Goal: Information Seeking & Learning: Find specific fact

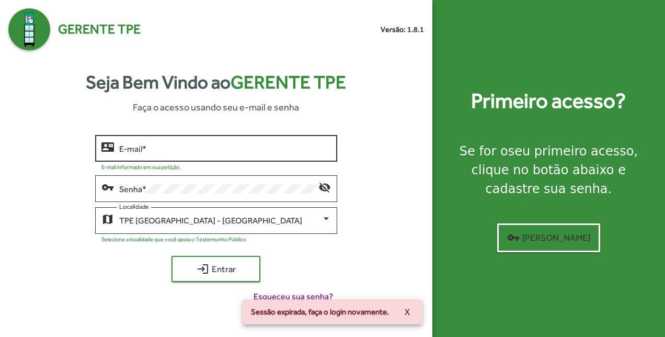
click at [206, 141] on div "E-mail *" at bounding box center [225, 147] width 212 height 29
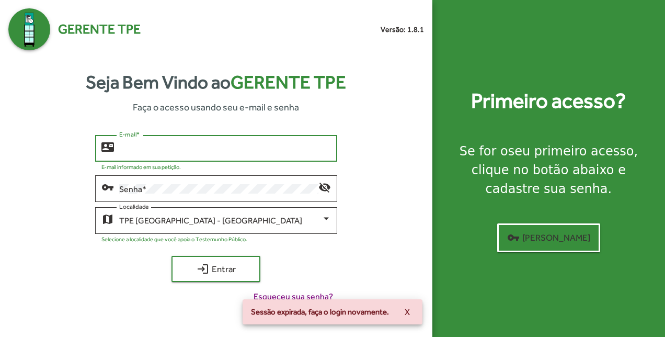
click at [194, 147] on input "E-mail *" at bounding box center [225, 148] width 212 height 9
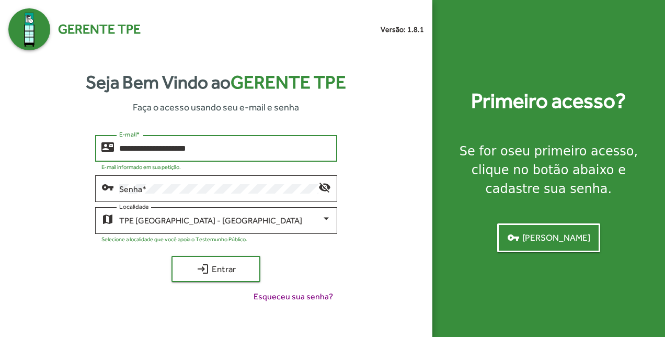
type input "**********"
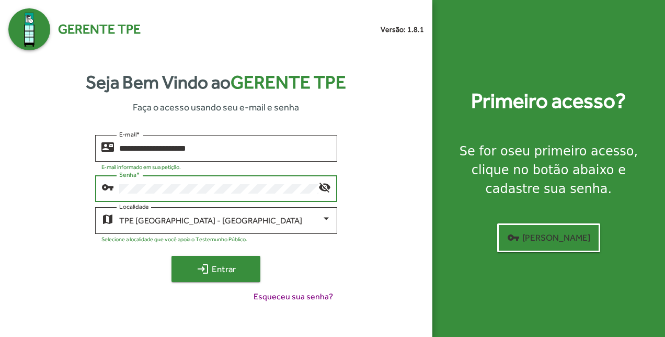
click at [233, 267] on span "login Entrar" at bounding box center [216, 268] width 70 height 19
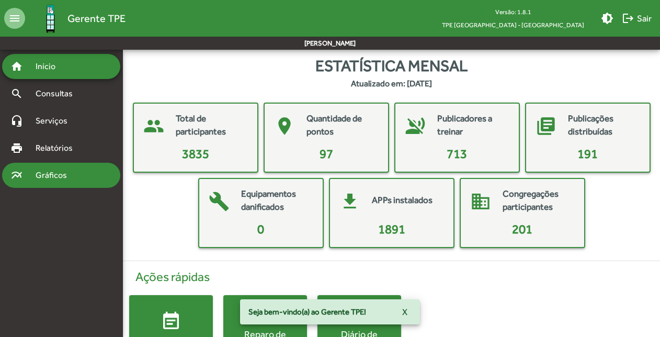
click at [77, 169] on span "Gráficos" at bounding box center [55, 175] width 52 height 13
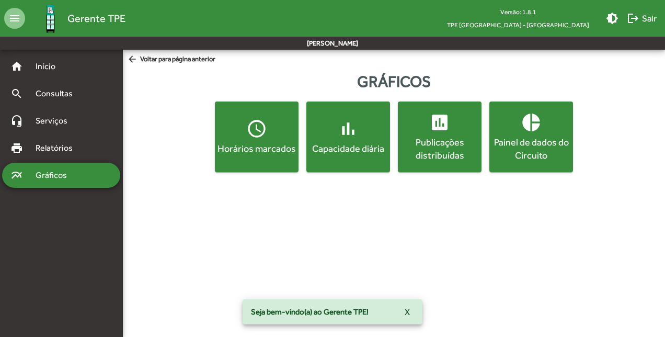
click at [255, 121] on mat-icon "access_time" at bounding box center [256, 128] width 21 height 21
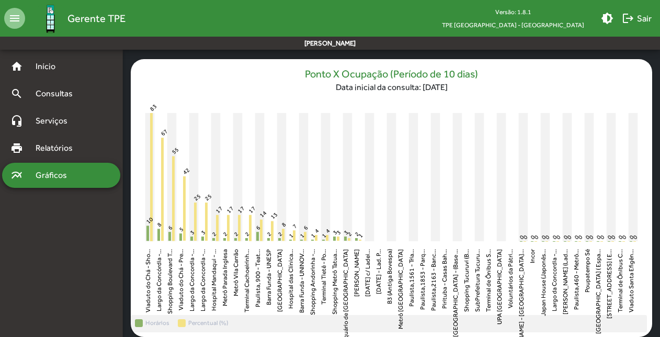
scroll to position [90, 0]
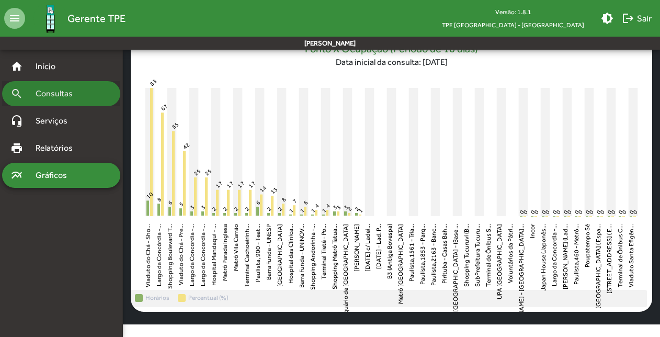
click at [41, 101] on div "search Consultas" at bounding box center [61, 93] width 118 height 25
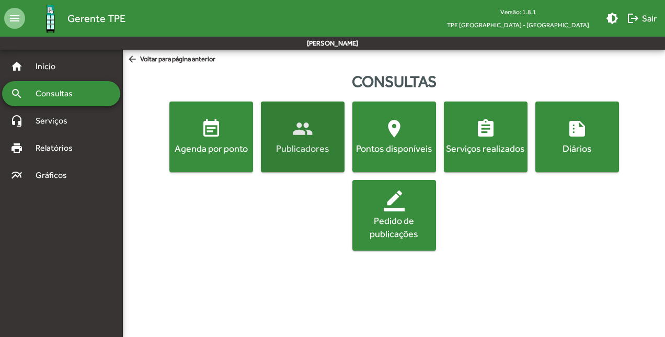
click at [293, 128] on mat-icon "people" at bounding box center [302, 128] width 21 height 21
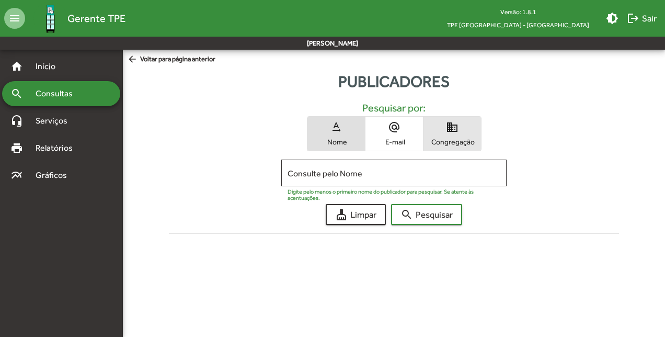
click at [457, 133] on span "domain Congregação" at bounding box center [451, 134] width 57 height 34
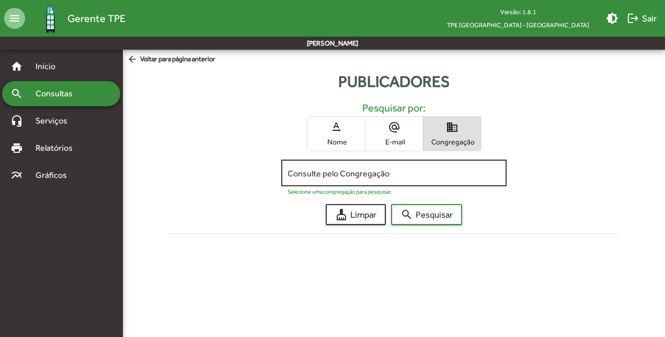
click at [446, 176] on input "Consulte pelo Congregação" at bounding box center [393, 172] width 212 height 9
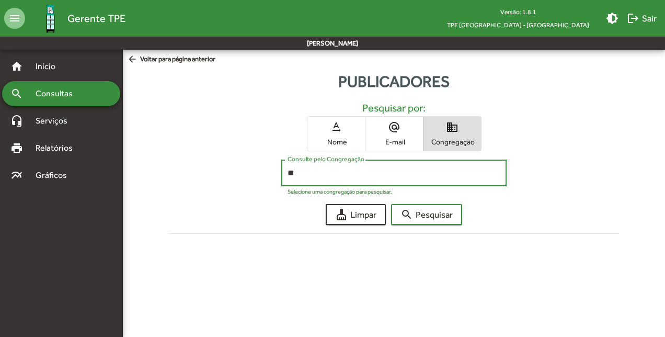
type input "*"
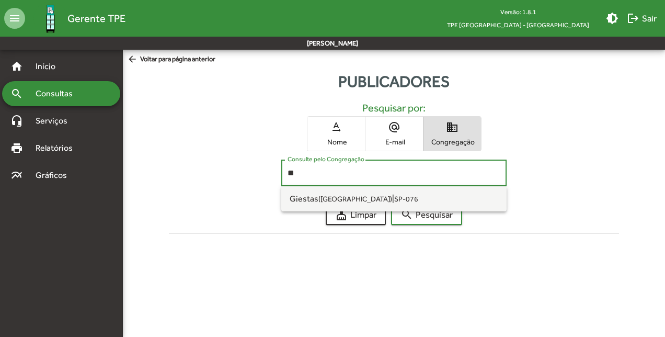
type input "*"
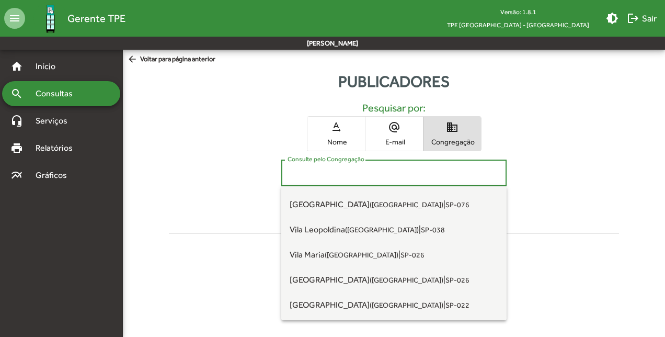
scroll to position [4908, 0]
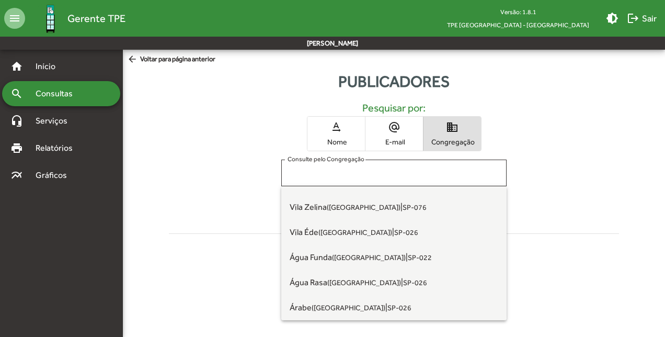
click at [574, 232] on div "Pesquisar por: text_rotation_none Nome alternate_email E-mail domain Congregaçã…" at bounding box center [394, 171] width 462 height 157
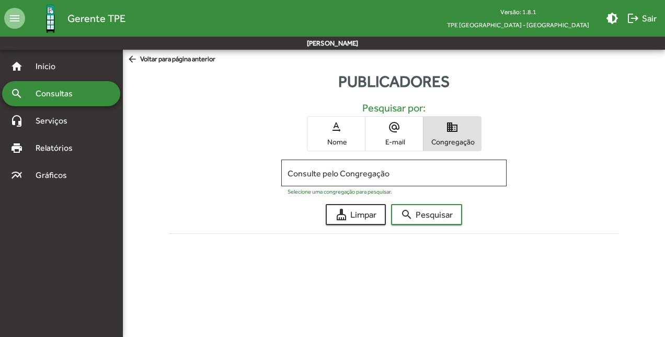
click at [341, 139] on span "Nome" at bounding box center [336, 141] width 52 height 9
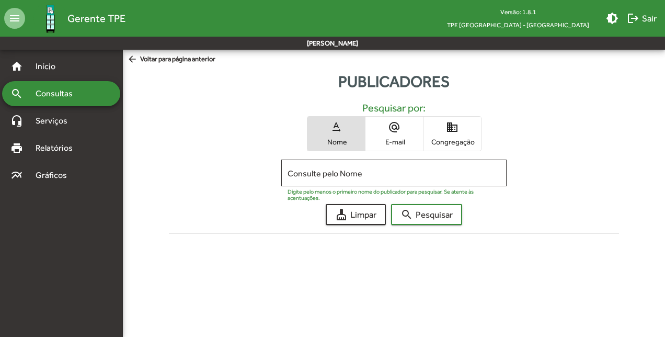
click at [153, 60] on span "arrow_back Voltar para página anterior" at bounding box center [171, 59] width 88 height 11
